Goal: Obtain resource: Obtain resource

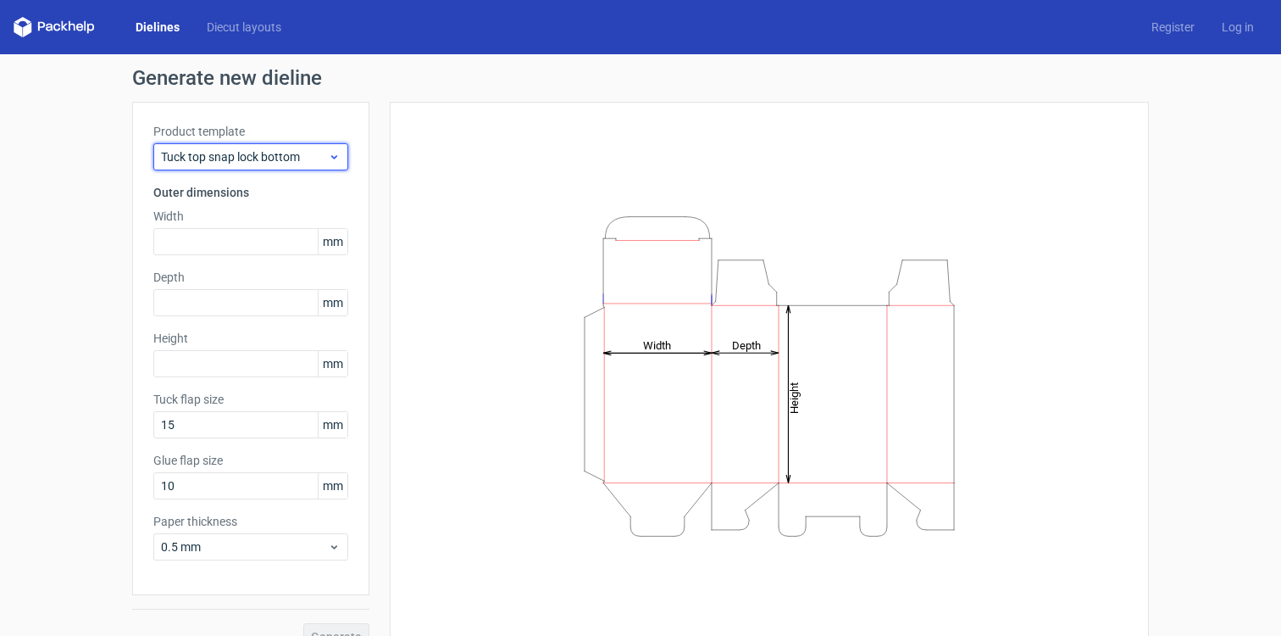
click at [297, 167] on div "Tuck top snap lock bottom" at bounding box center [250, 156] width 195 height 27
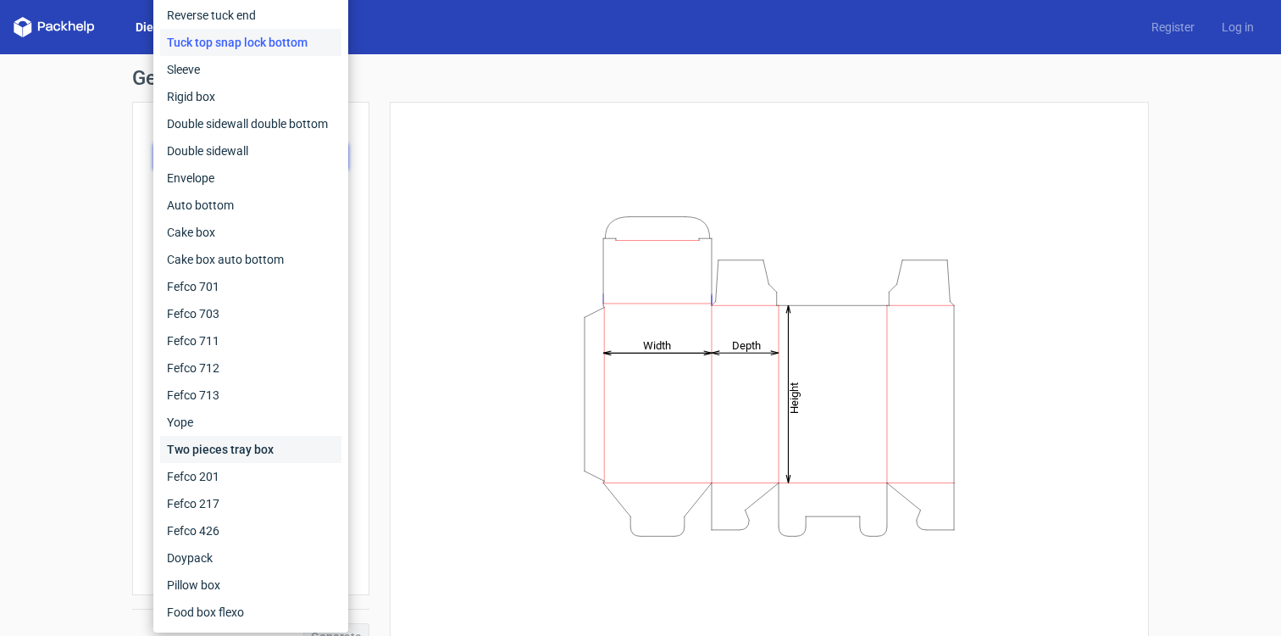
click at [234, 448] on div "Two pieces tray box" at bounding box center [250, 449] width 181 height 27
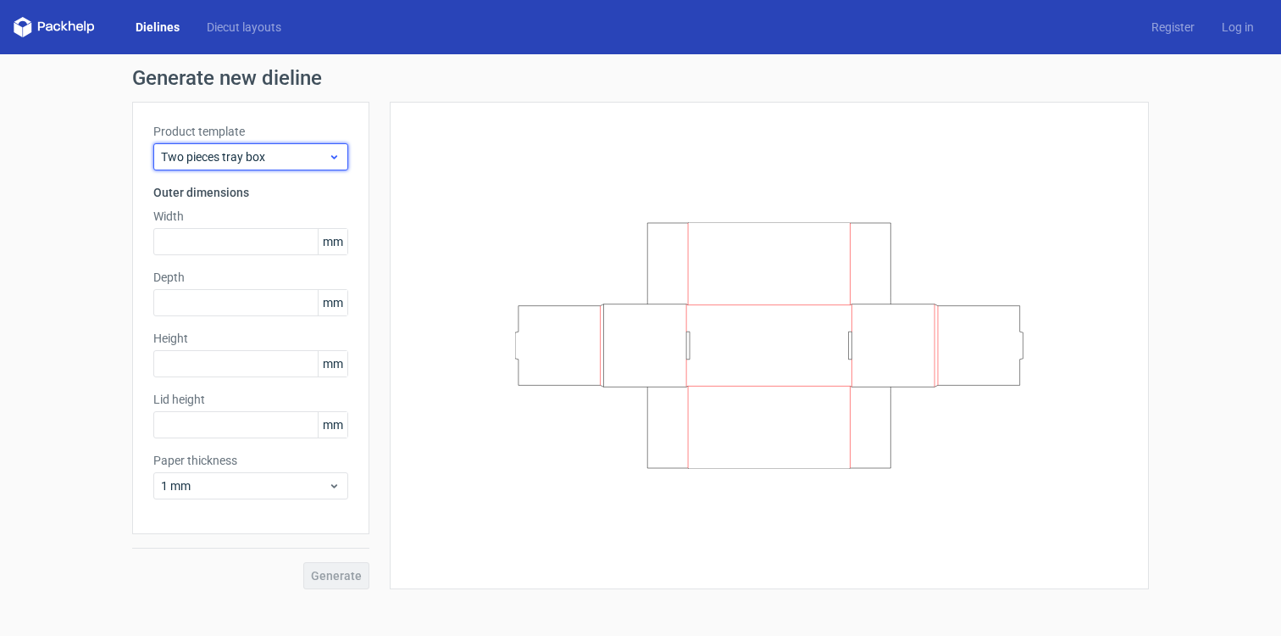
click at [308, 162] on span "Two pieces tray box" at bounding box center [244, 156] width 167 height 17
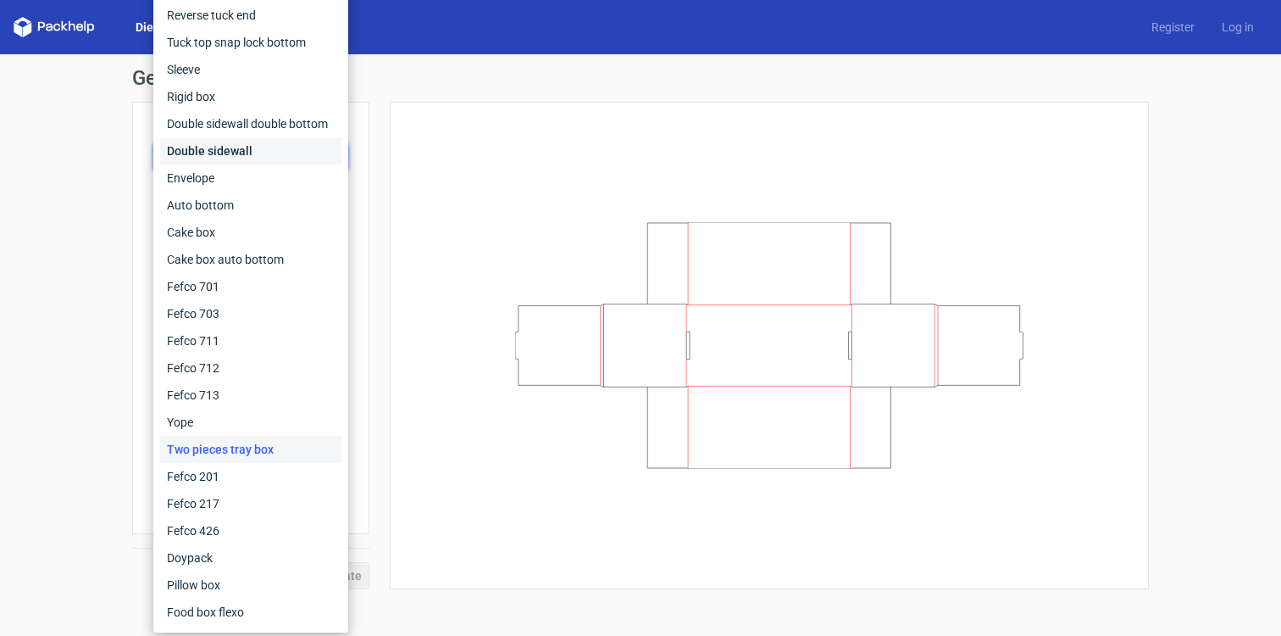
click at [266, 152] on div "Double sidewall" at bounding box center [250, 150] width 181 height 27
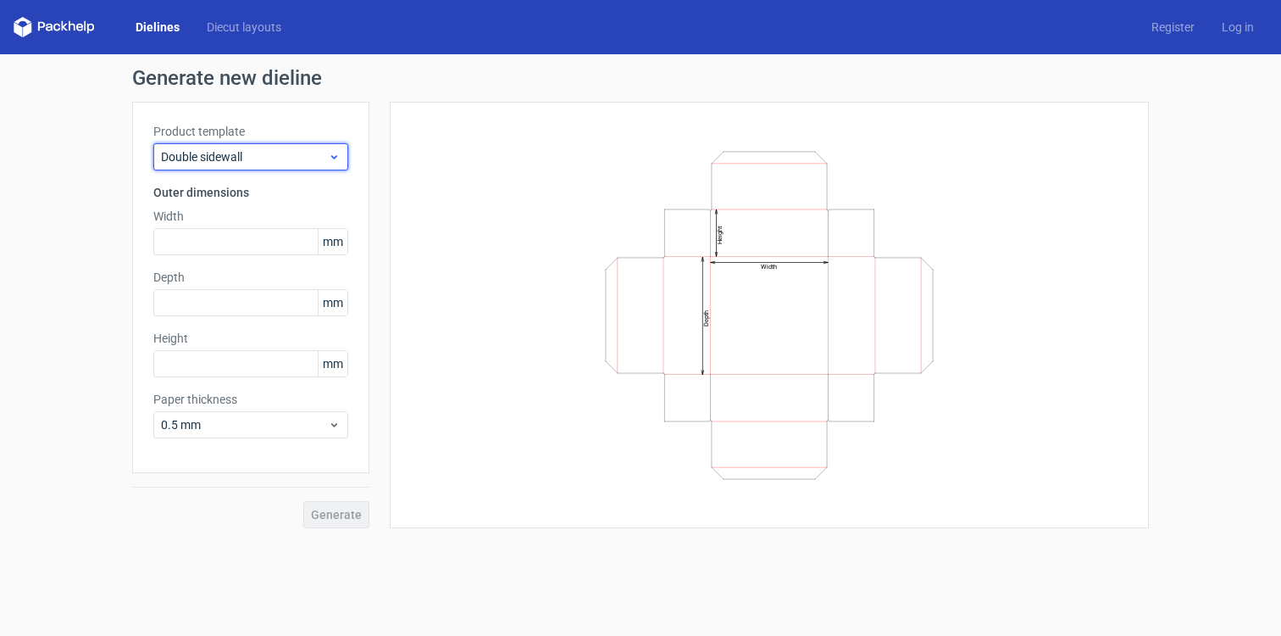
click at [277, 156] on span "Double sidewall" at bounding box center [244, 156] width 167 height 17
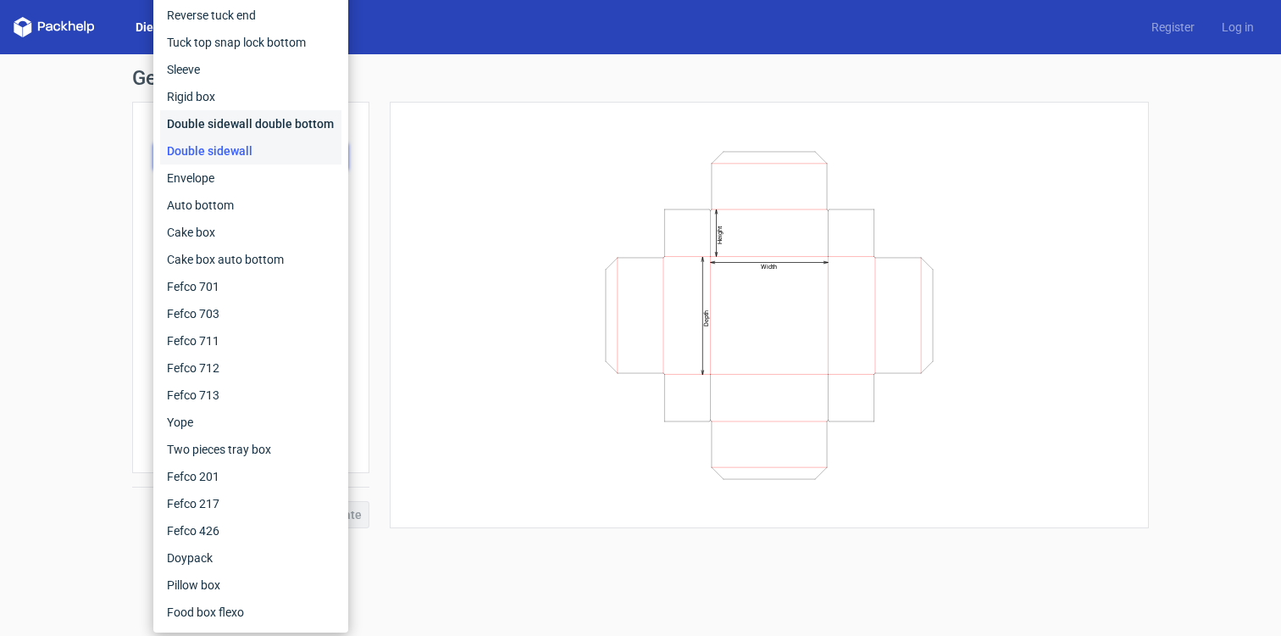
click at [268, 126] on div "Double sidewall double bottom" at bounding box center [250, 123] width 181 height 27
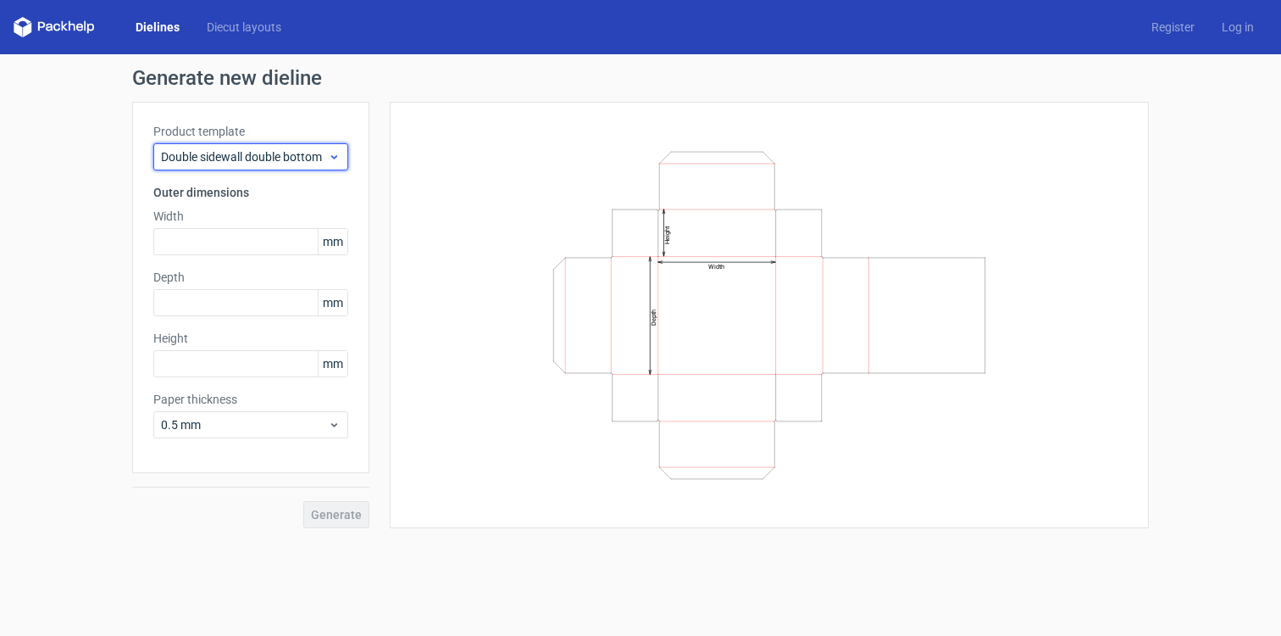
click at [277, 168] on div "Double sidewall double bottom" at bounding box center [250, 156] width 195 height 27
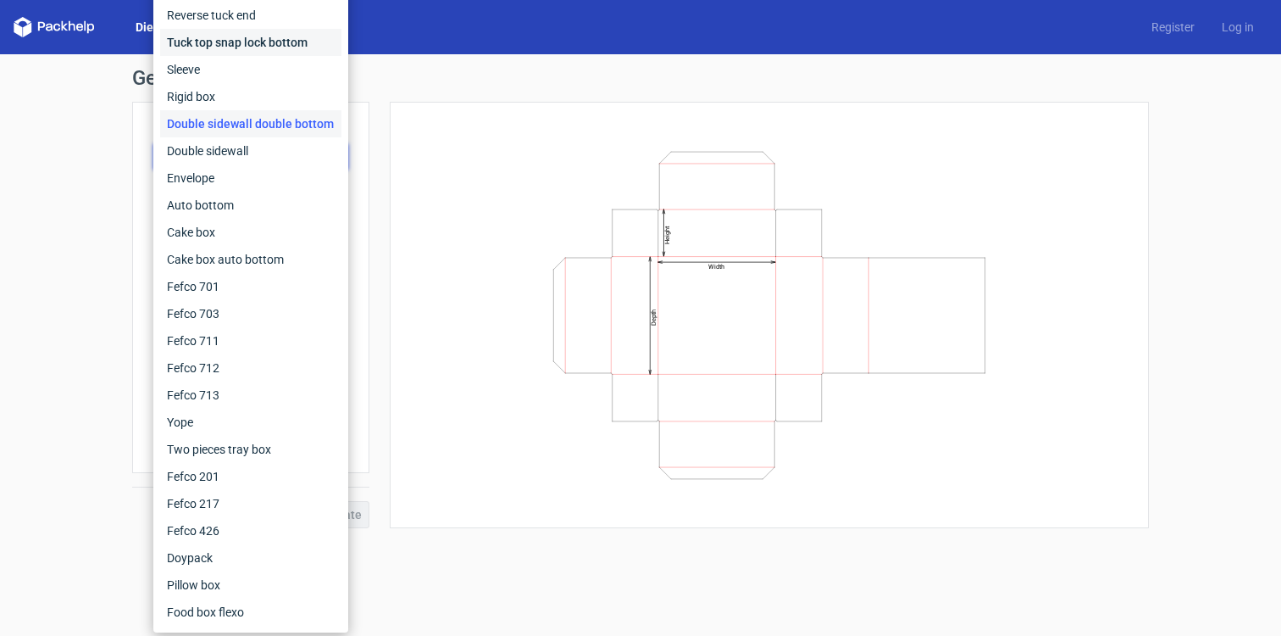
click at [262, 46] on div "Tuck top snap lock bottom" at bounding box center [250, 42] width 181 height 27
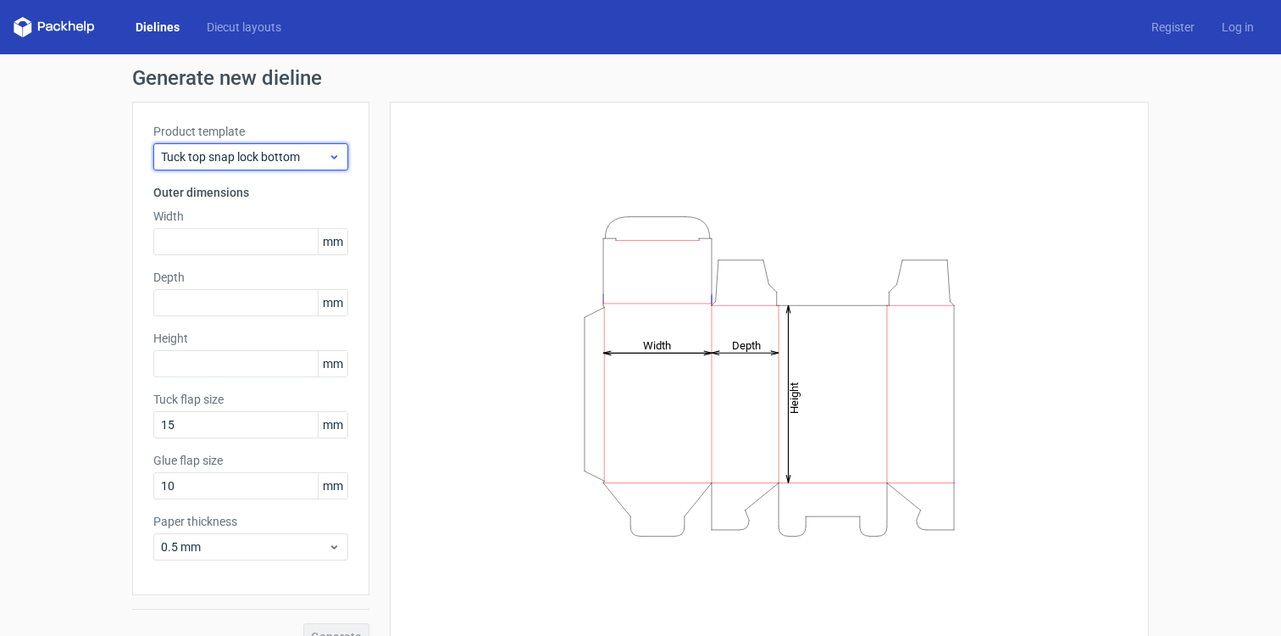
click at [248, 158] on span "Tuck top snap lock bottom" at bounding box center [244, 156] width 167 height 17
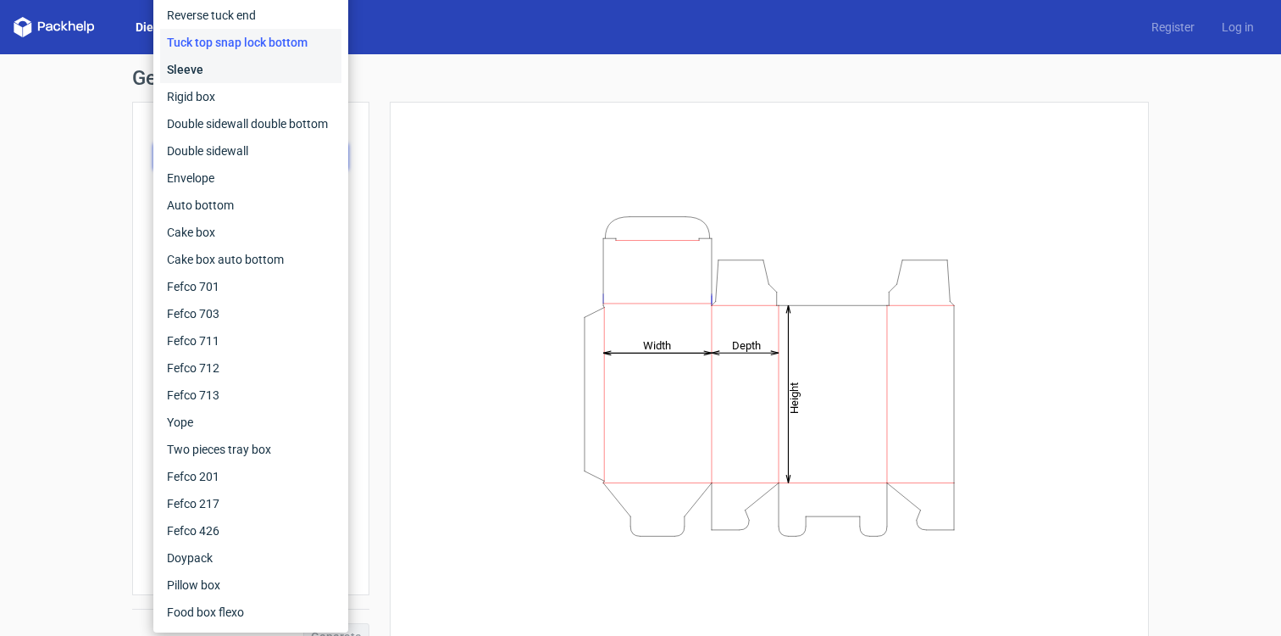
click at [232, 66] on div "Sleeve" at bounding box center [250, 69] width 181 height 27
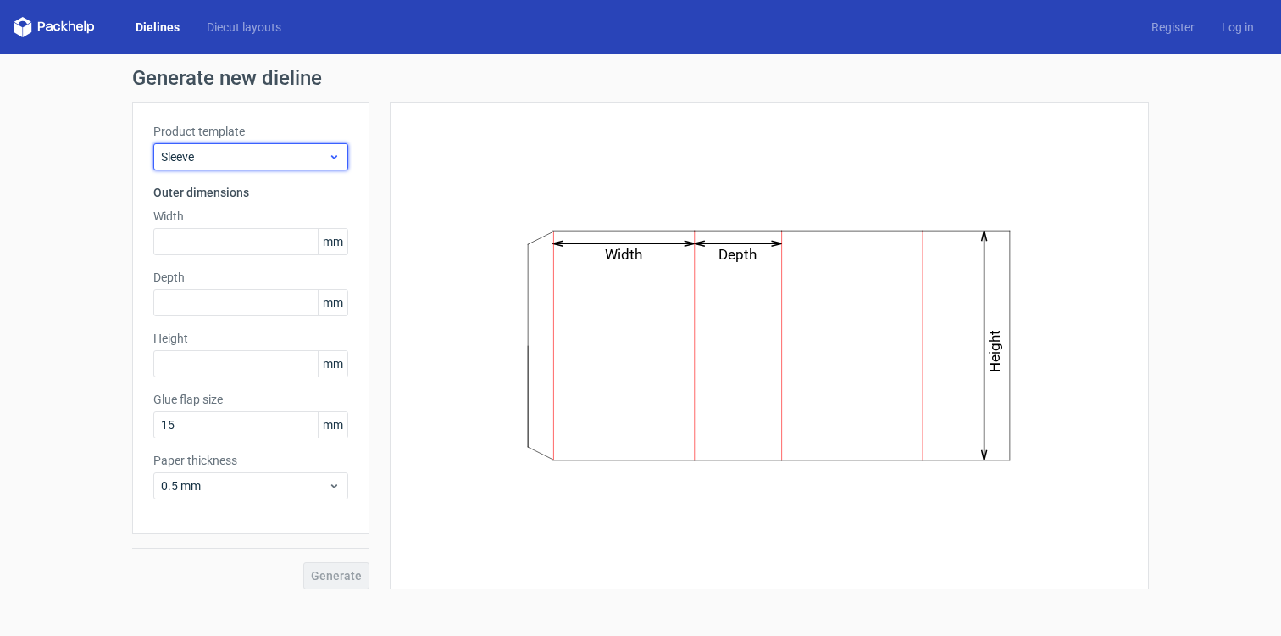
click at [237, 153] on span "Sleeve" at bounding box center [244, 156] width 167 height 17
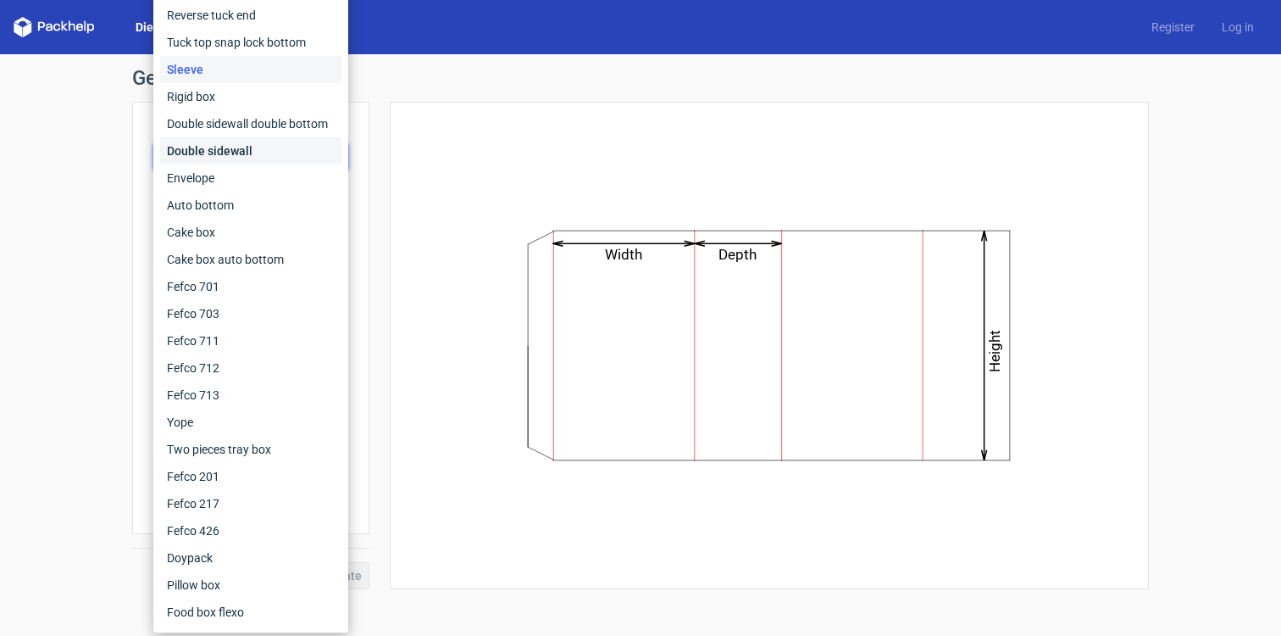
click at [214, 153] on div "Double sidewall" at bounding box center [250, 150] width 181 height 27
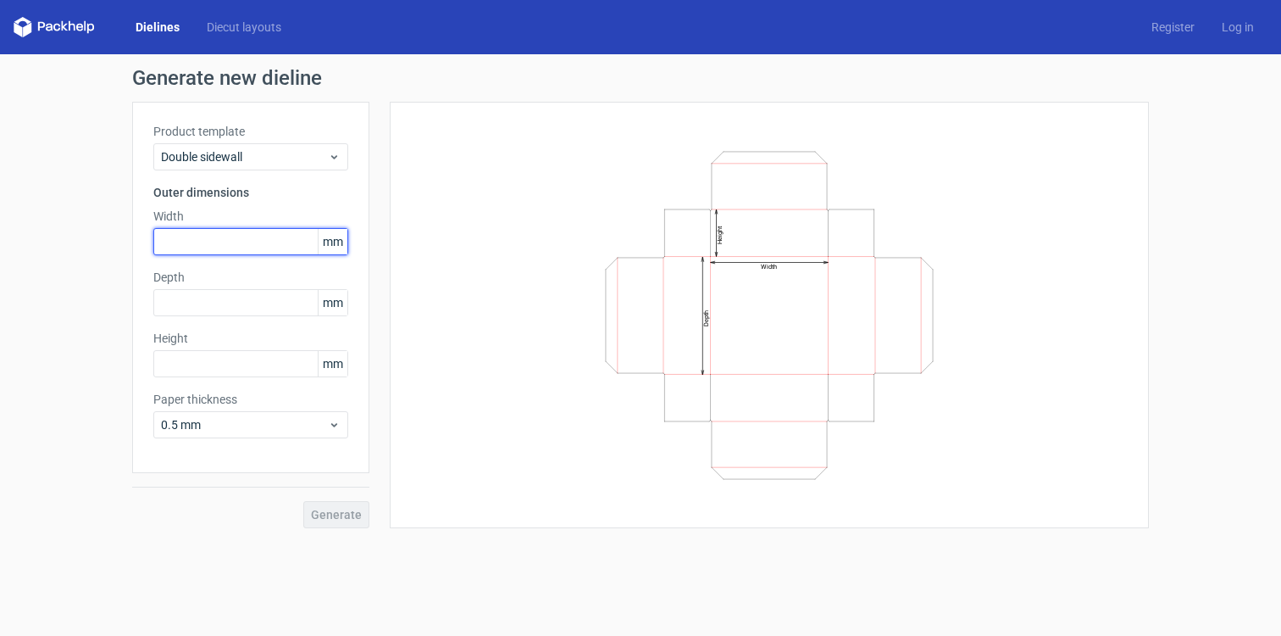
click at [234, 235] on input "text" at bounding box center [250, 241] width 195 height 27
click at [323, 242] on span "mm" at bounding box center [333, 241] width 30 height 25
click at [346, 244] on span "mm" at bounding box center [333, 241] width 30 height 25
click at [340, 244] on span "mm" at bounding box center [333, 241] width 30 height 25
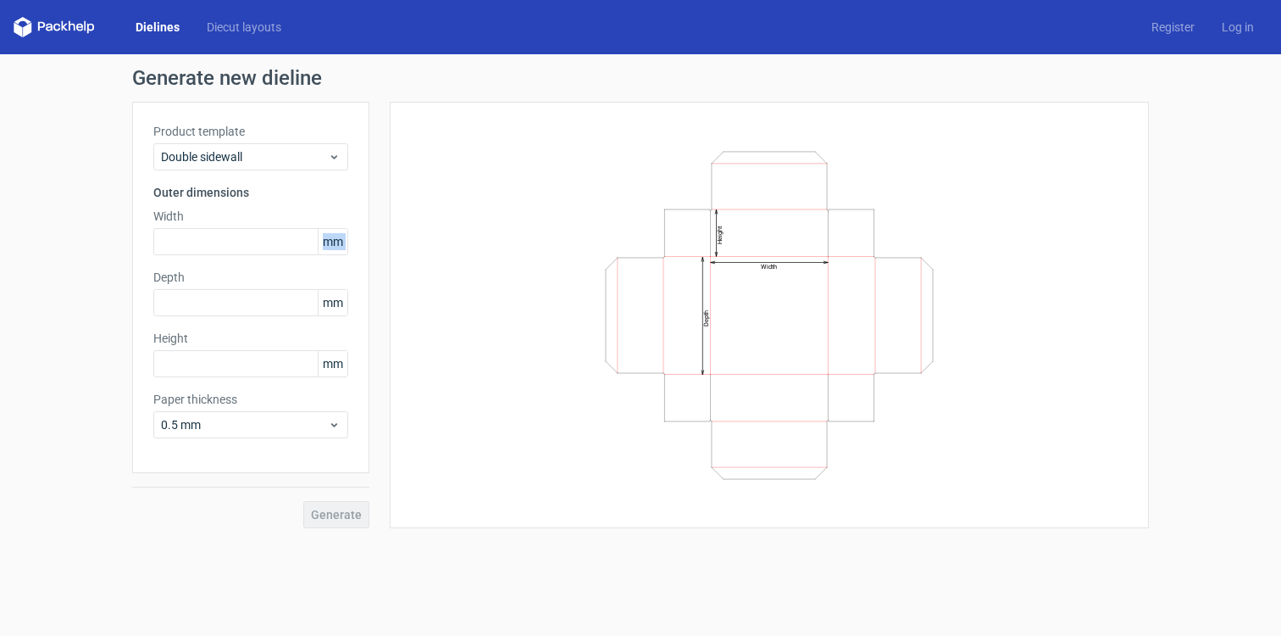
click at [340, 244] on span "mm" at bounding box center [333, 241] width 30 height 25
click at [319, 283] on label "Depth" at bounding box center [250, 277] width 195 height 17
click at [293, 425] on span "0.5 mm" at bounding box center [244, 424] width 167 height 17
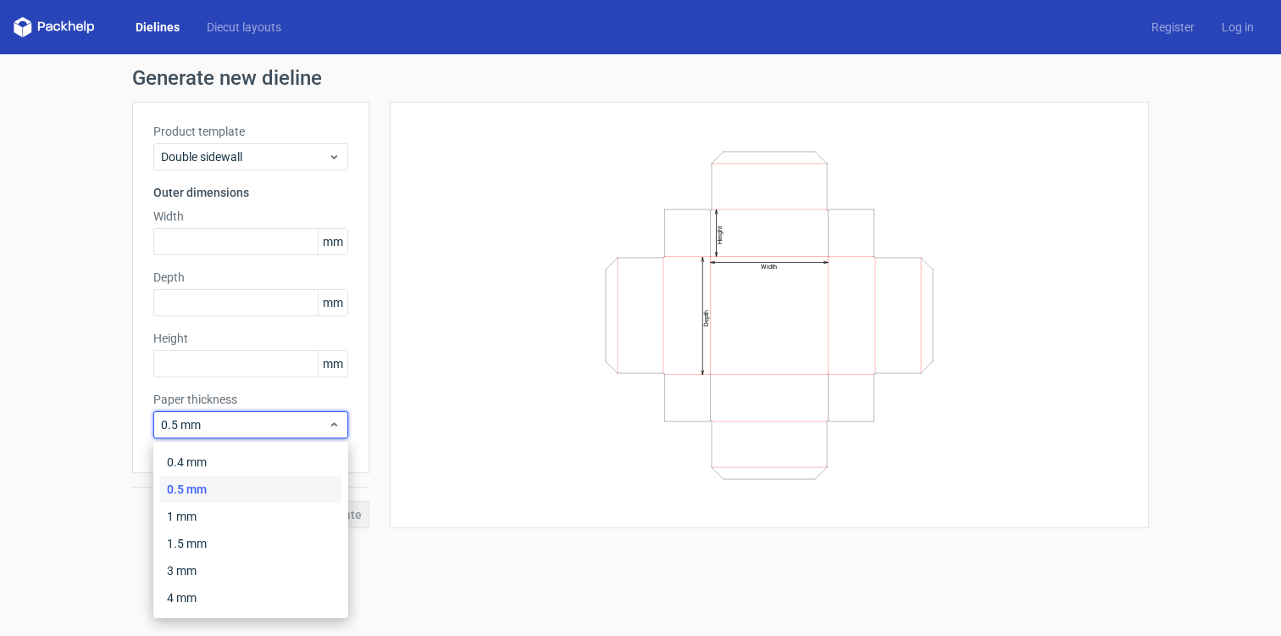
click at [281, 405] on label "Paper thickness" at bounding box center [250, 399] width 195 height 17
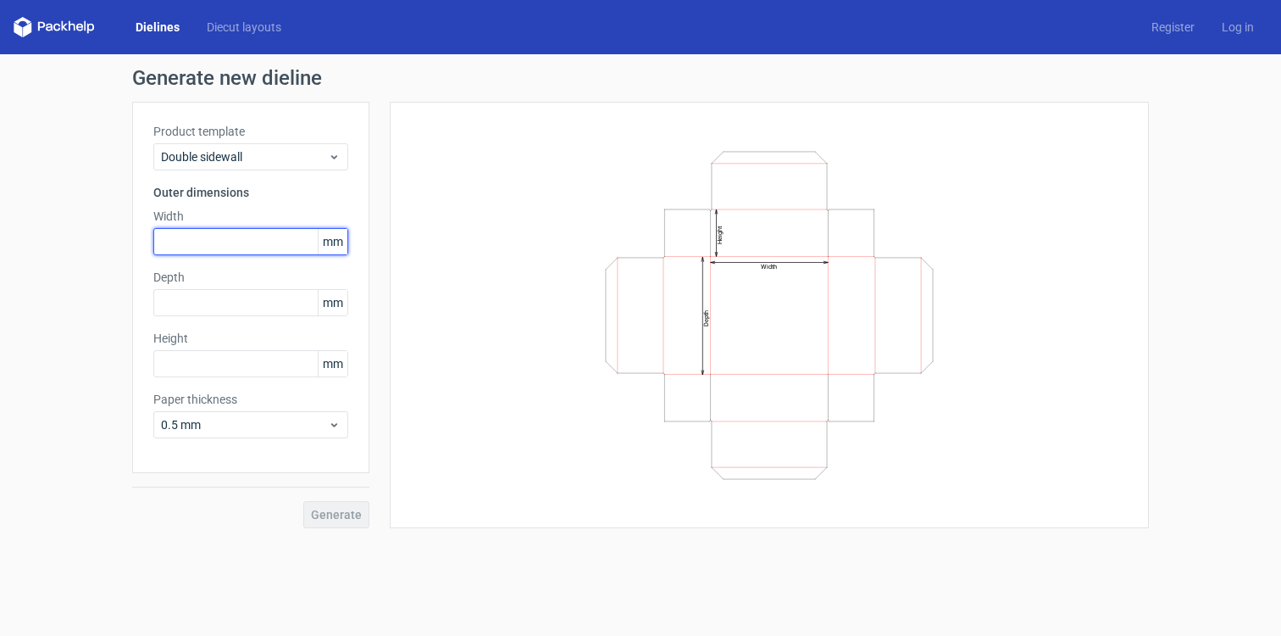
click at [193, 240] on input "text" at bounding box center [250, 241] width 195 height 27
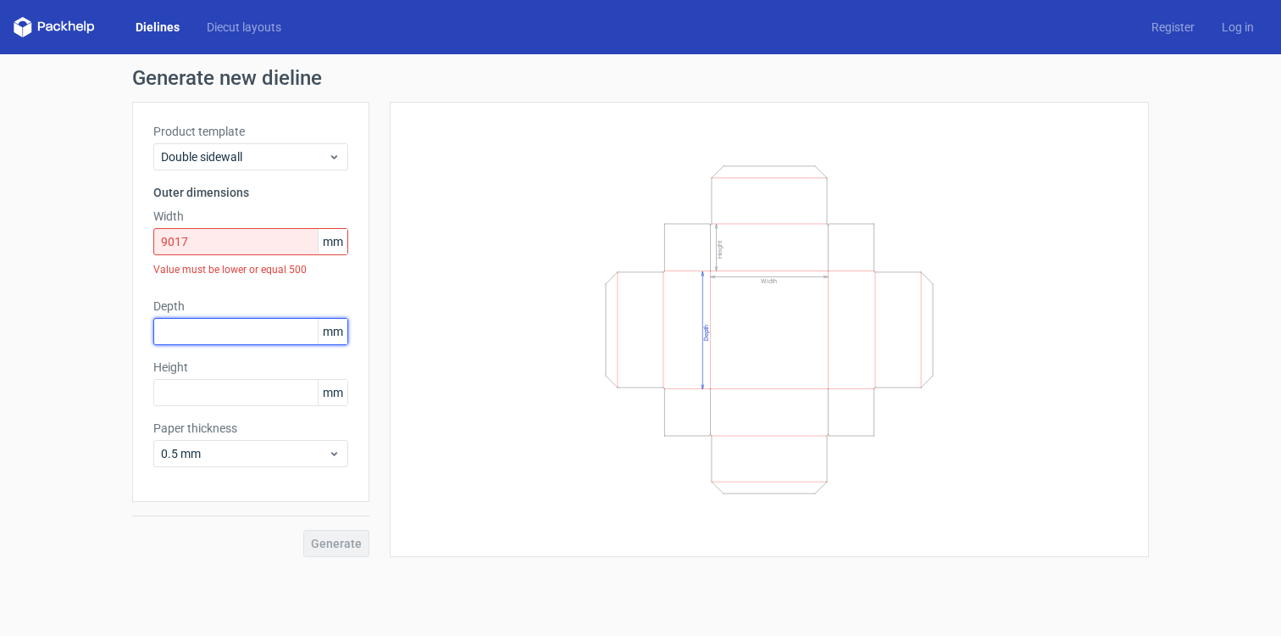
click at [215, 307] on div "Depth mm" at bounding box center [250, 320] width 195 height 47
click at [175, 241] on input "9017" at bounding box center [250, 241] width 195 height 27
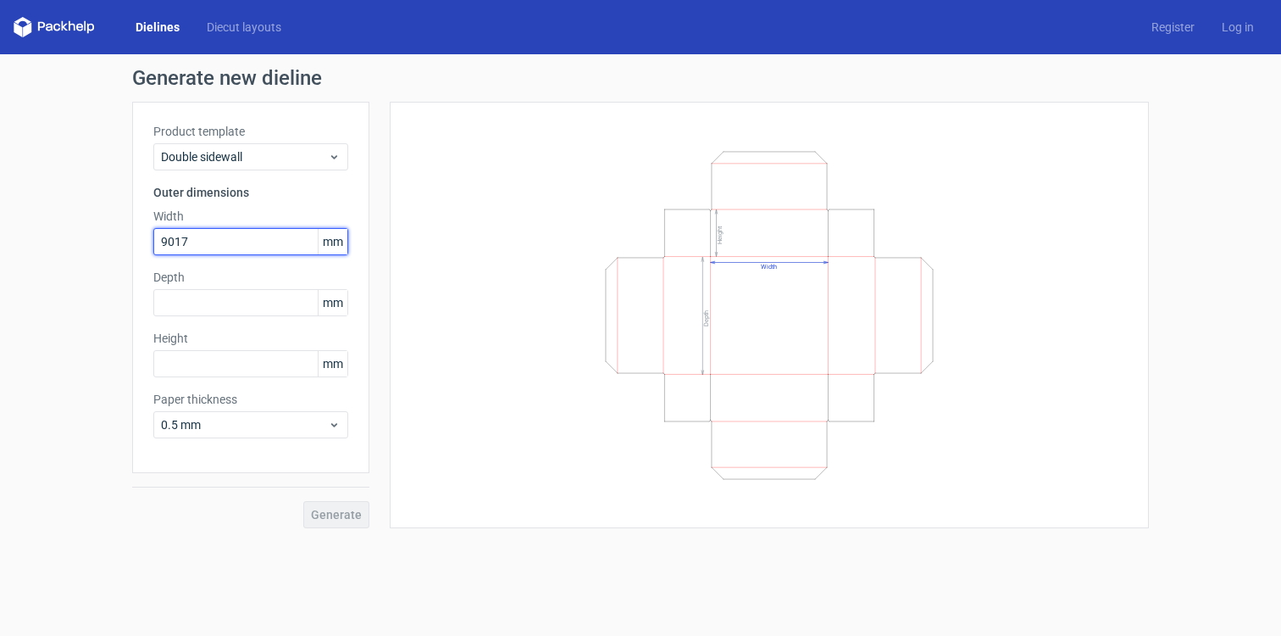
click at [173, 242] on input "9017" at bounding box center [250, 241] width 195 height 27
type input "9"
